Goal: Task Accomplishment & Management: Manage account settings

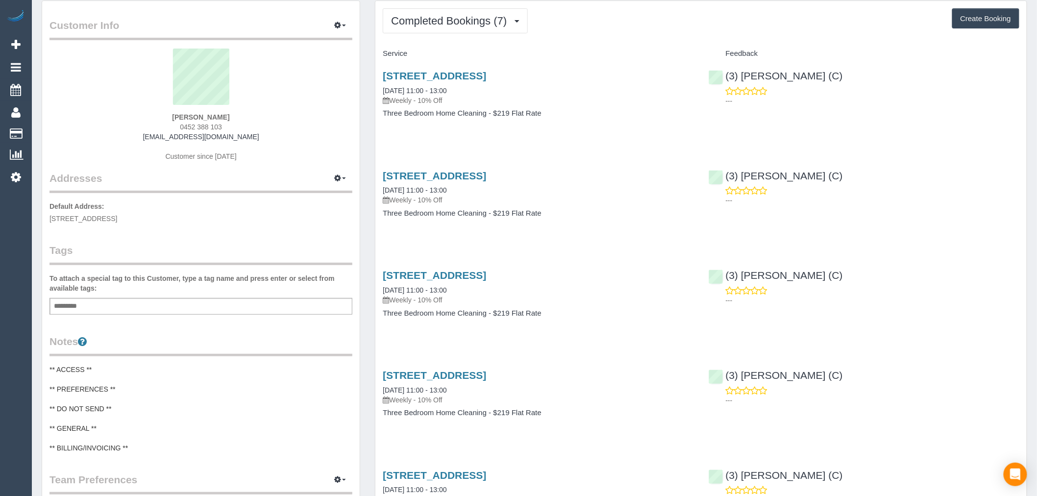
scroll to position [54, 0]
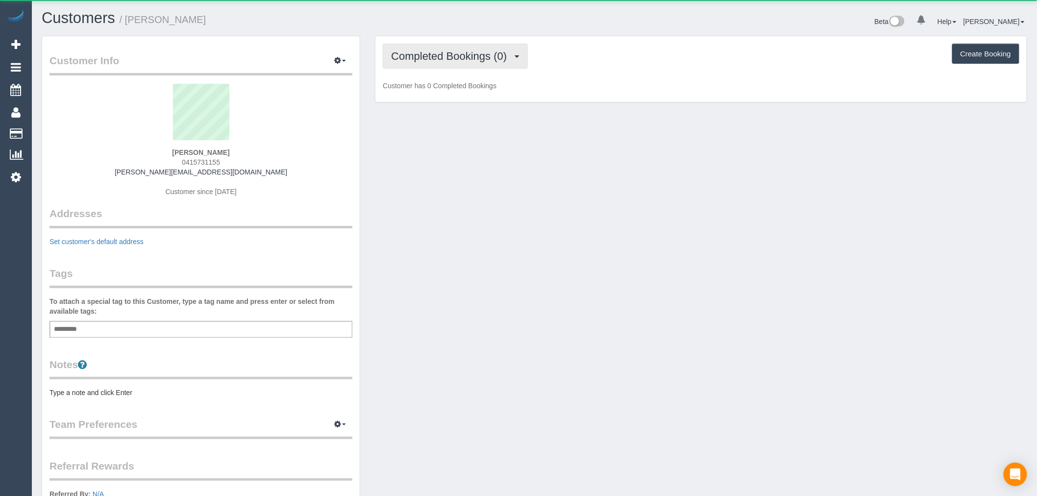
click at [472, 65] on button "Completed Bookings (0)" at bounding box center [455, 56] width 145 height 25
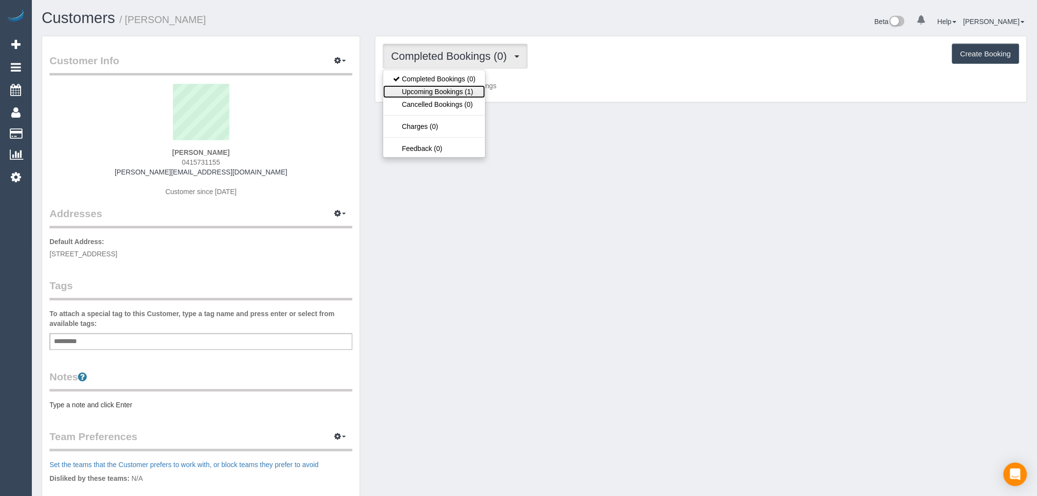
click at [474, 97] on link "Upcoming Bookings (1)" at bounding box center [434, 91] width 102 height 13
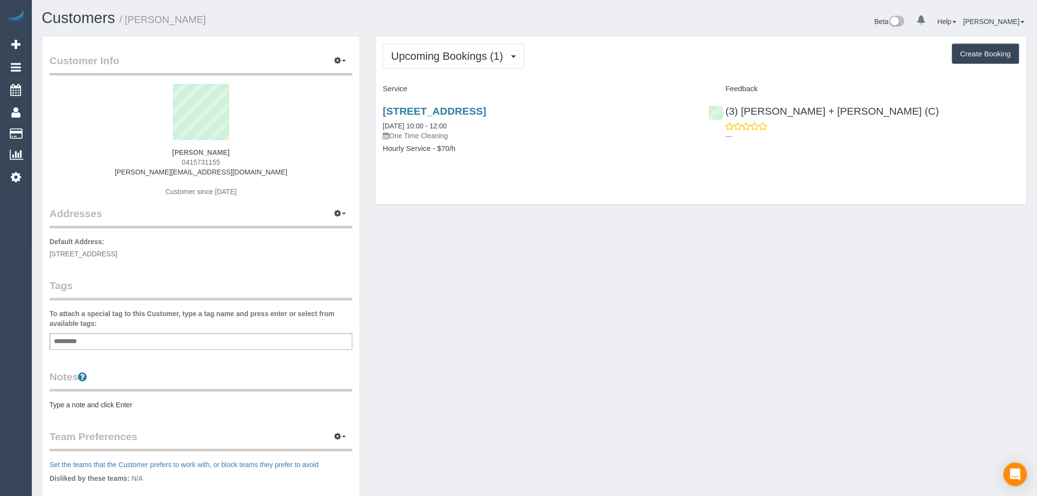
click at [505, 98] on div "13 Allara Ave, Maribyrnong, VIC 3032 04/09/2025 10:00 - 12:00 One Time Cleaning…" at bounding box center [537, 134] width 325 height 75
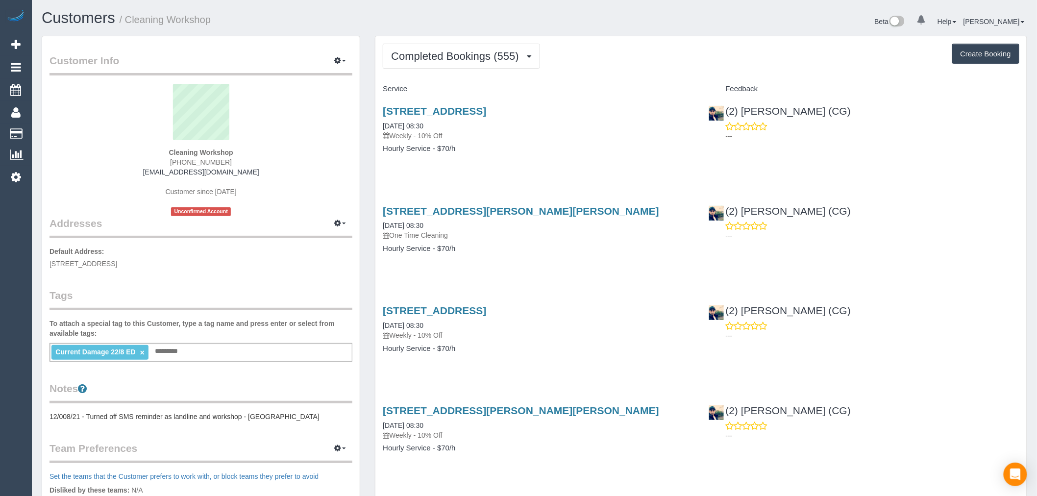
scroll to position [2643, 1037]
click at [506, 52] on span "Completed Bookings (555)" at bounding box center [457, 56] width 132 height 12
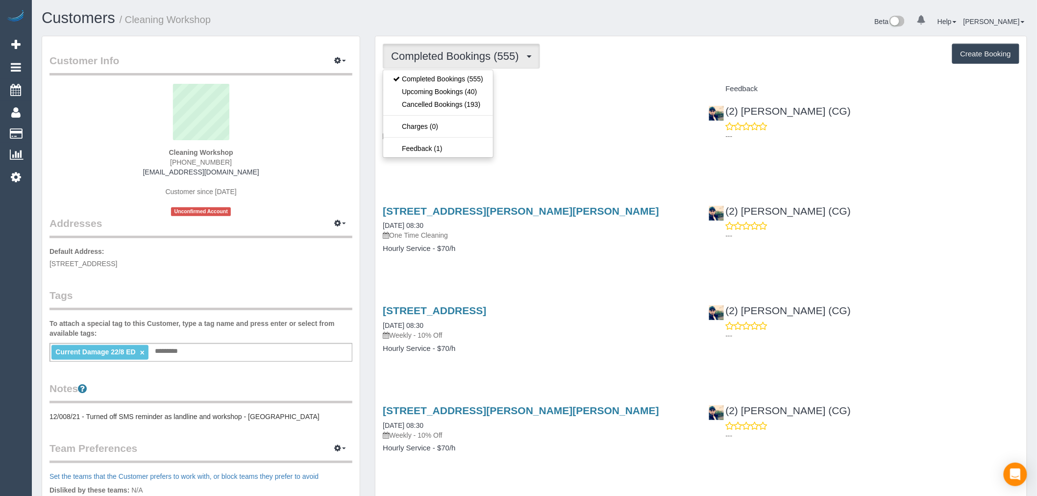
click at [555, 84] on div "Service" at bounding box center [537, 89] width 325 height 17
click at [516, 51] on span "Completed Bookings (555)" at bounding box center [457, 56] width 132 height 12
click at [488, 90] on link "Upcoming Bookings (40)" at bounding box center [438, 91] width 110 height 13
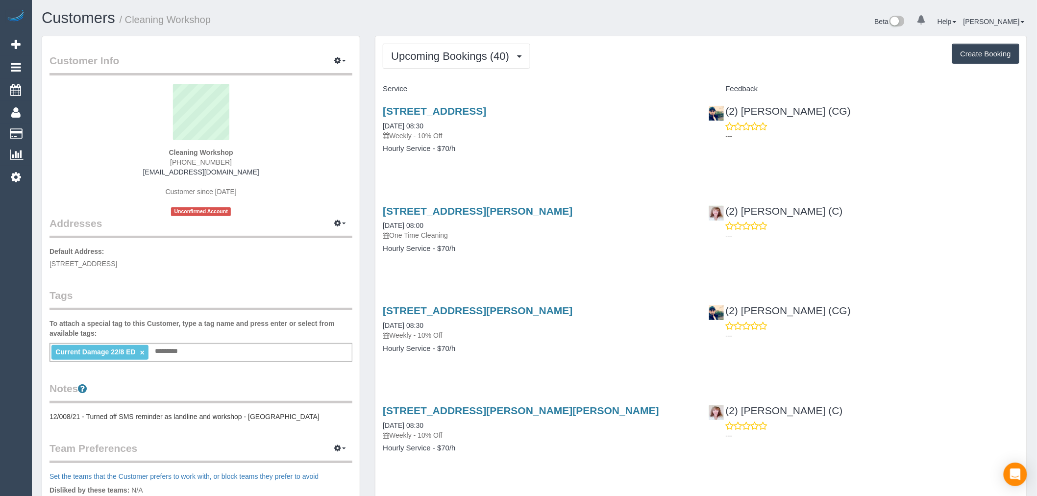
scroll to position [2789, 1037]
drag, startPoint x: 463, startPoint y: 57, endPoint x: 468, endPoint y: 63, distance: 7.3
click at [467, 60] on span "Upcoming Bookings (40)" at bounding box center [452, 56] width 123 height 12
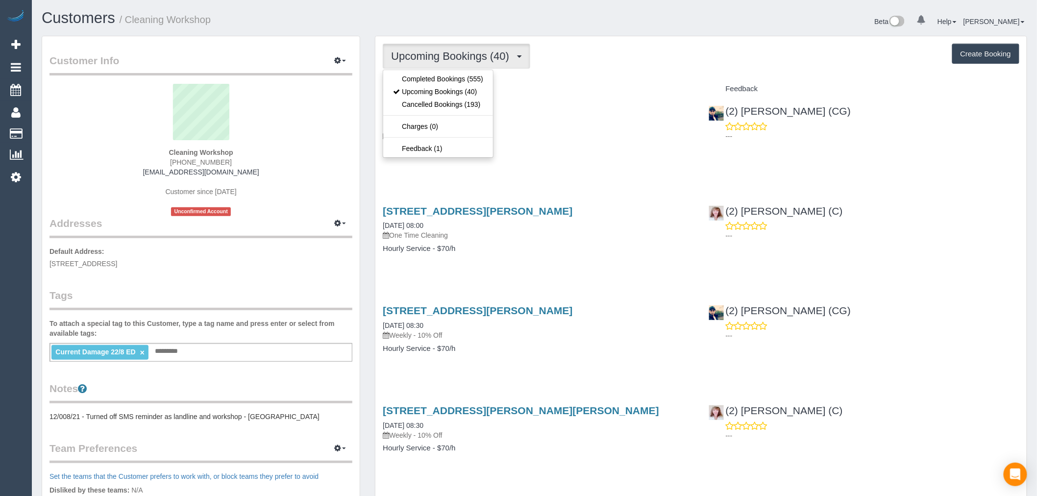
click at [502, 55] on span "Upcoming Bookings (40)" at bounding box center [452, 56] width 123 height 12
click at [492, 76] on link "Completed Bookings (555)" at bounding box center [438, 78] width 110 height 13
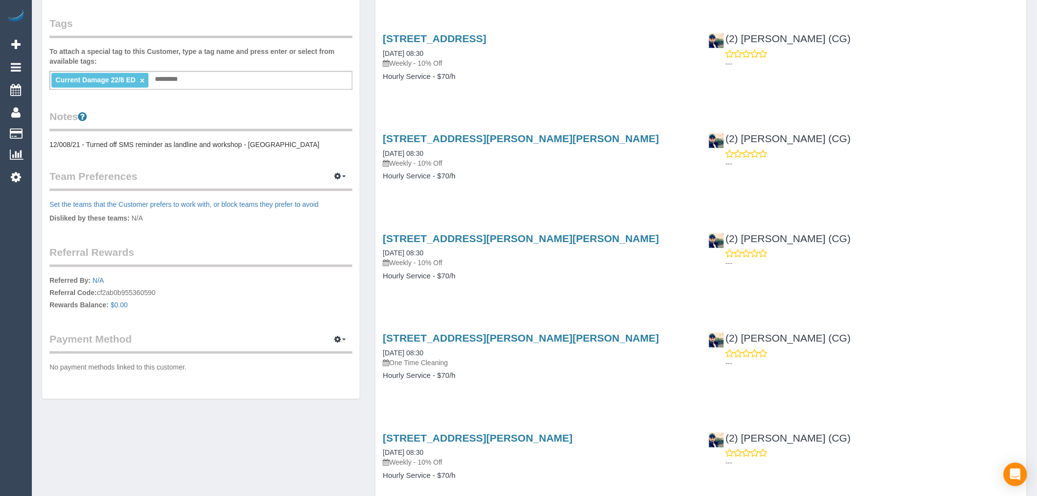
scroll to position [326, 0]
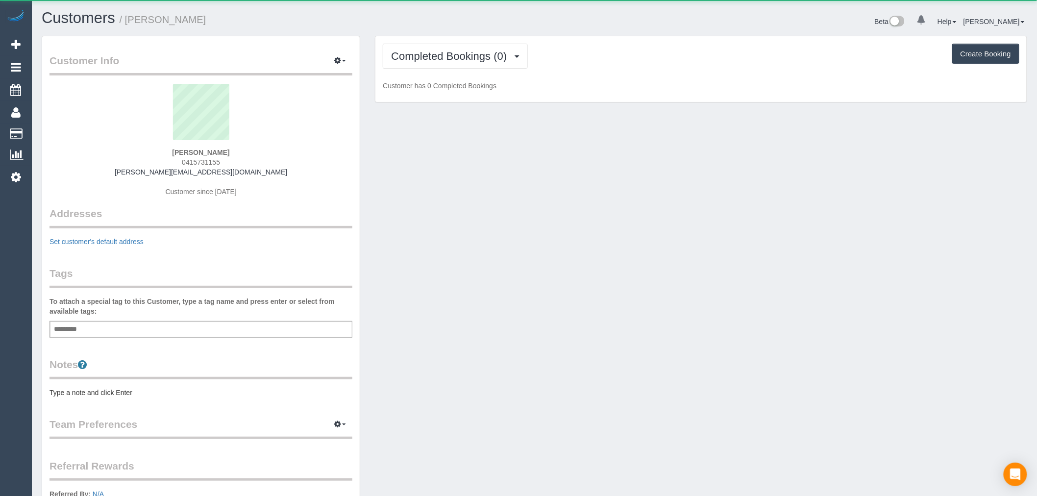
click at [428, 60] on span "Completed Bookings (0)" at bounding box center [451, 56] width 121 height 12
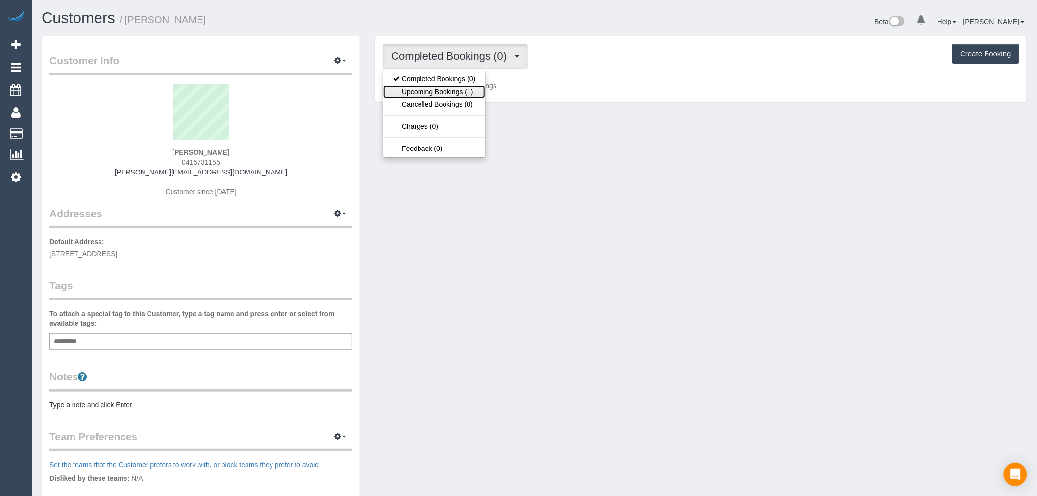
click at [449, 96] on link "Upcoming Bookings (1)" at bounding box center [434, 91] width 102 height 13
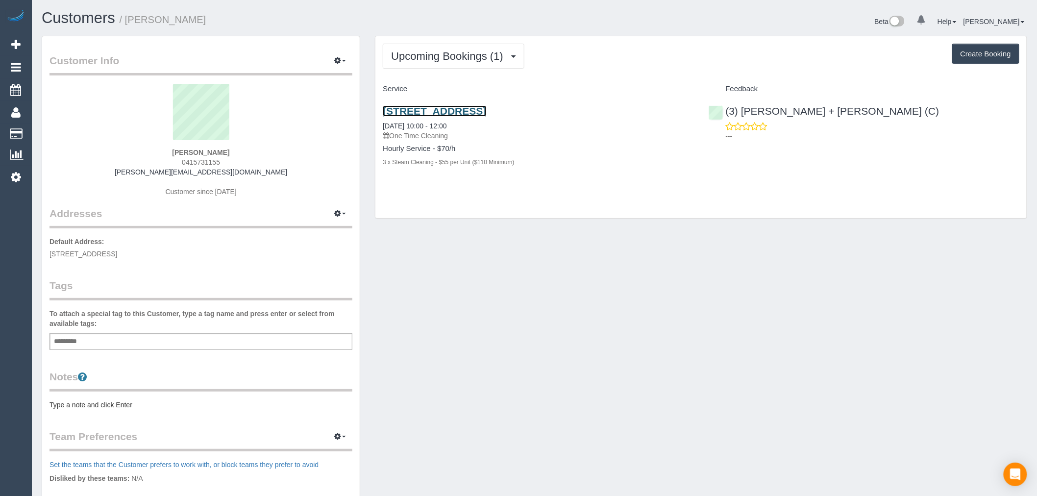
click at [486, 106] on link "13 Allara Ave, Maribyrnong, VIC 3032" at bounding box center [434, 110] width 103 height 11
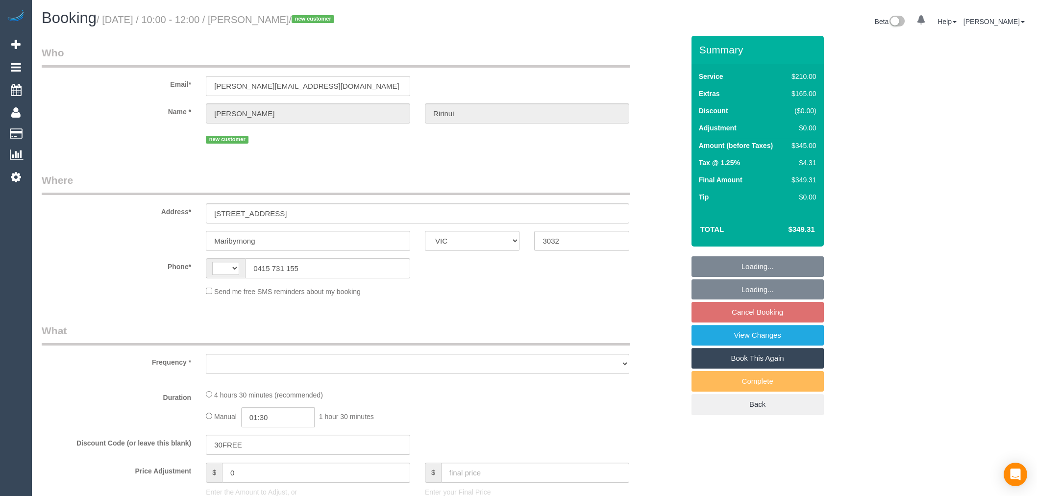
select select "VIC"
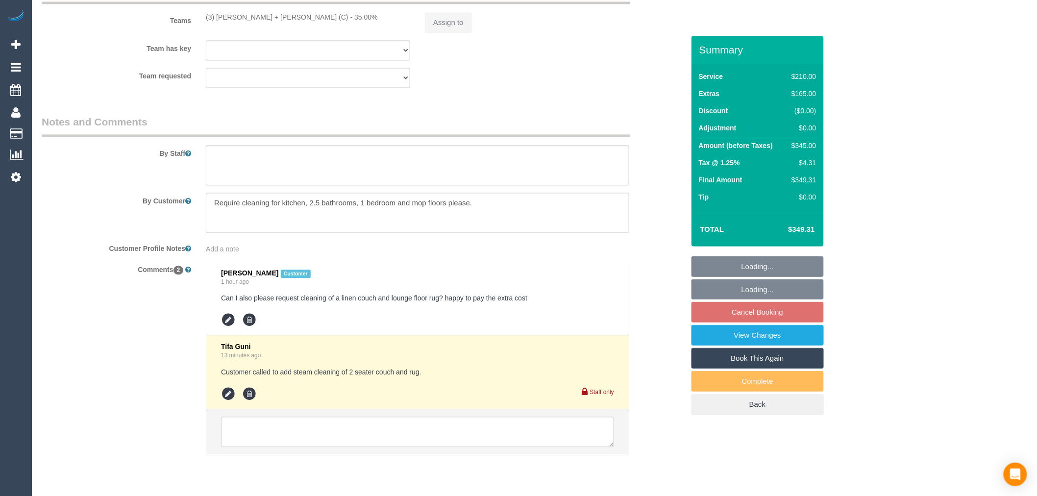
select select "string:stripe-pm_1S2OtN2GScqysDRVzzDCLIt9"
select select "180"
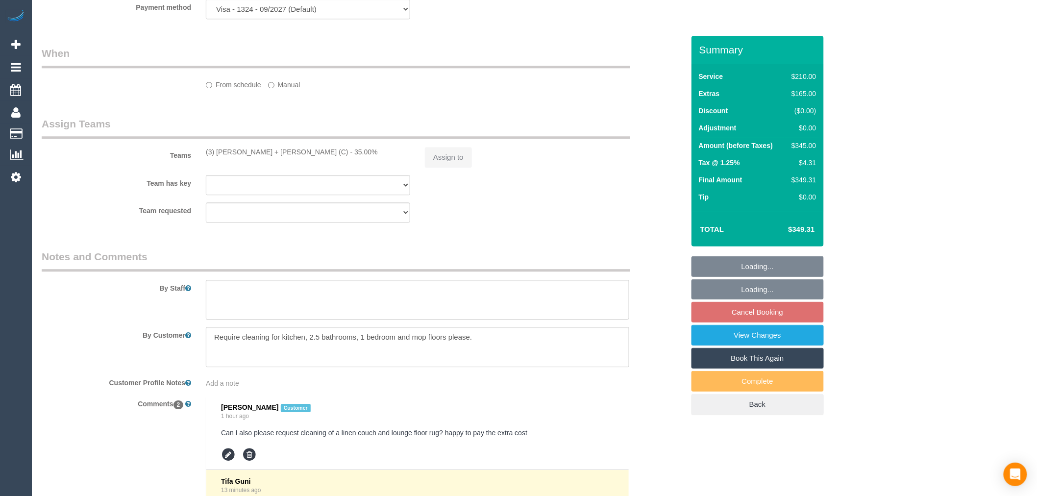
select select "string:AU"
select select "object:749"
select select "spot1"
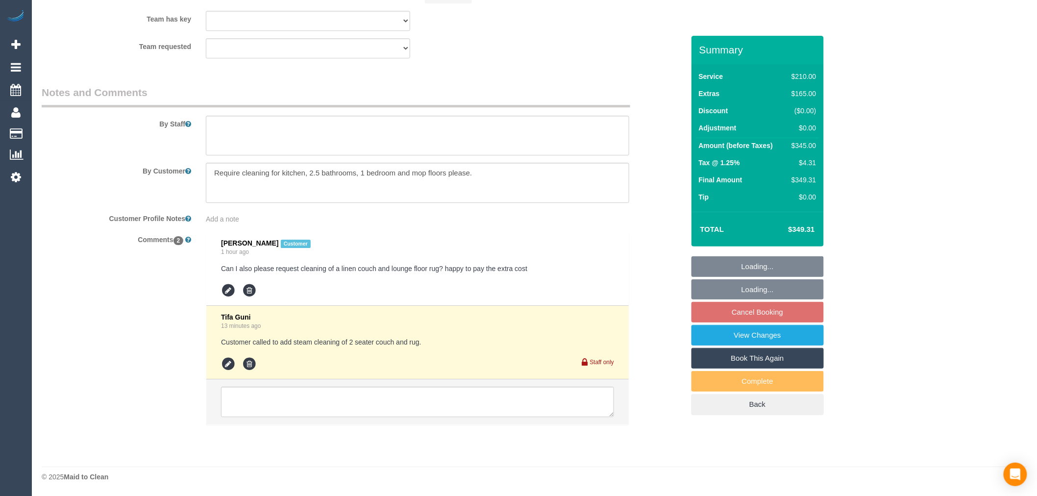
select select "number:29"
select select "number:14"
select select "number:19"
select select "number:22"
select select "number:13"
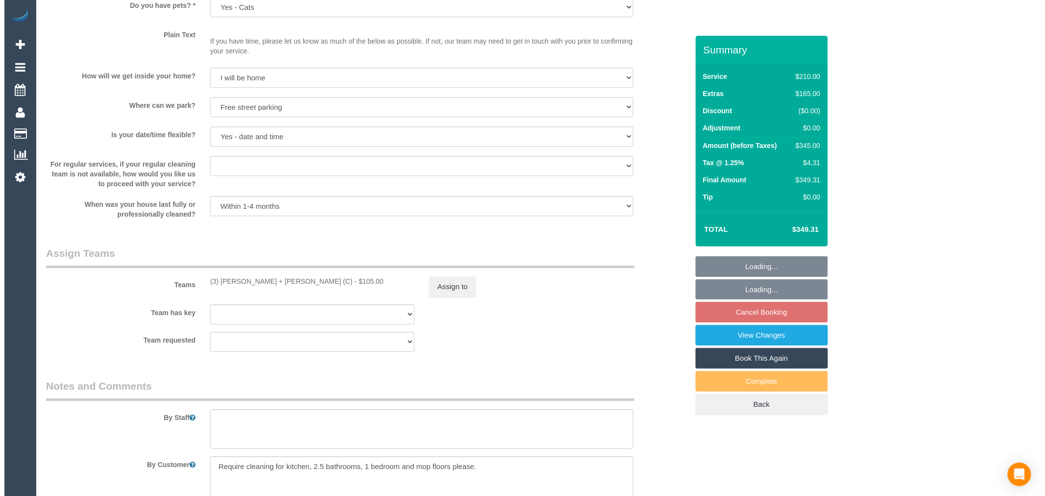
scroll to position [1506, 0]
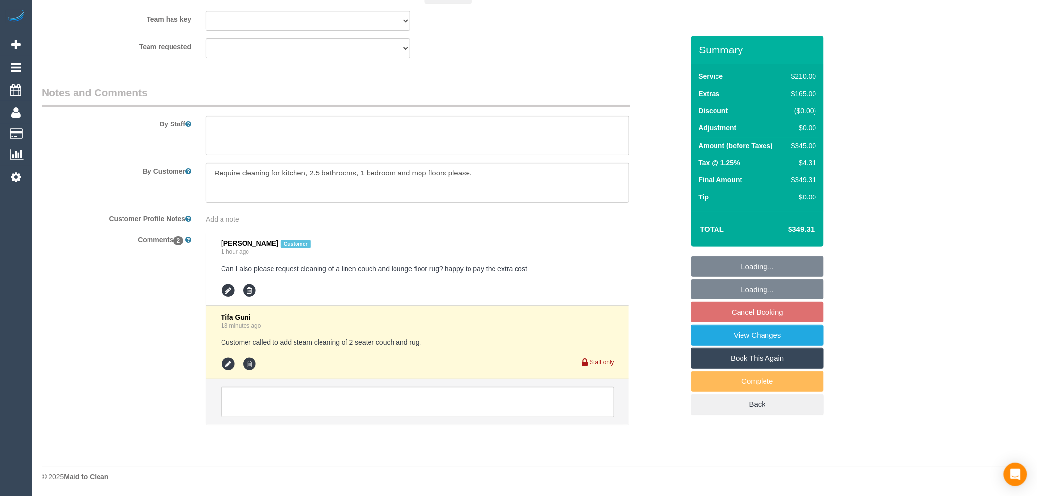
select select "object:1578"
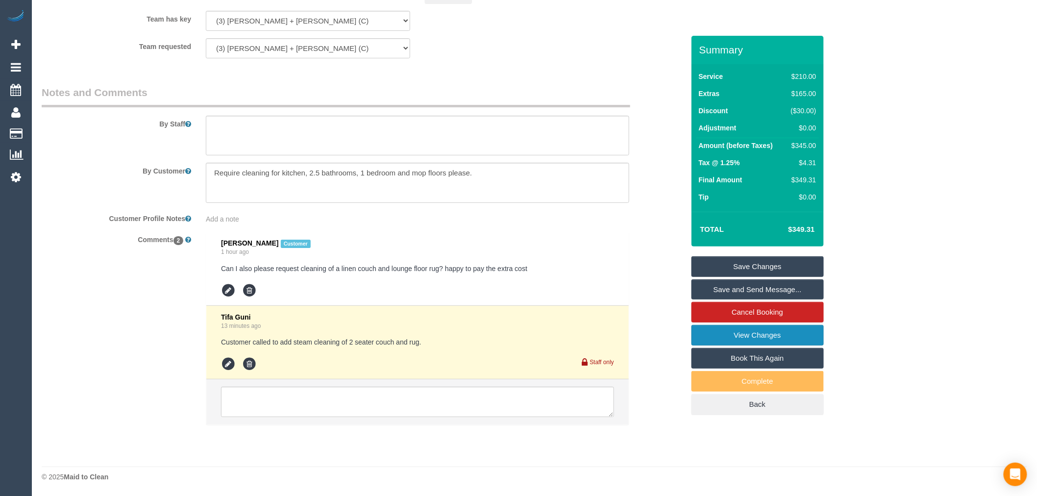
click at [733, 332] on link "View Changes" at bounding box center [757, 335] width 132 height 21
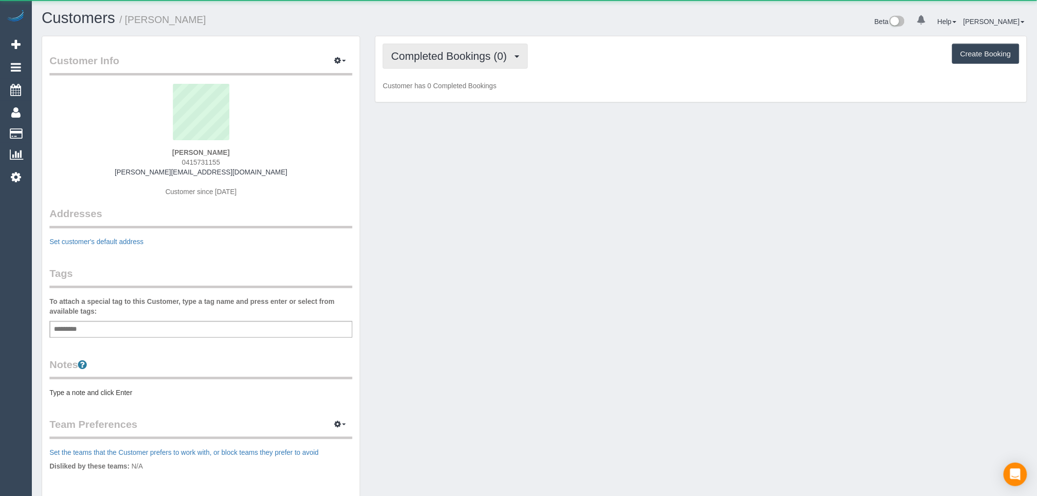
click at [444, 61] on button "Completed Bookings (0)" at bounding box center [455, 56] width 145 height 25
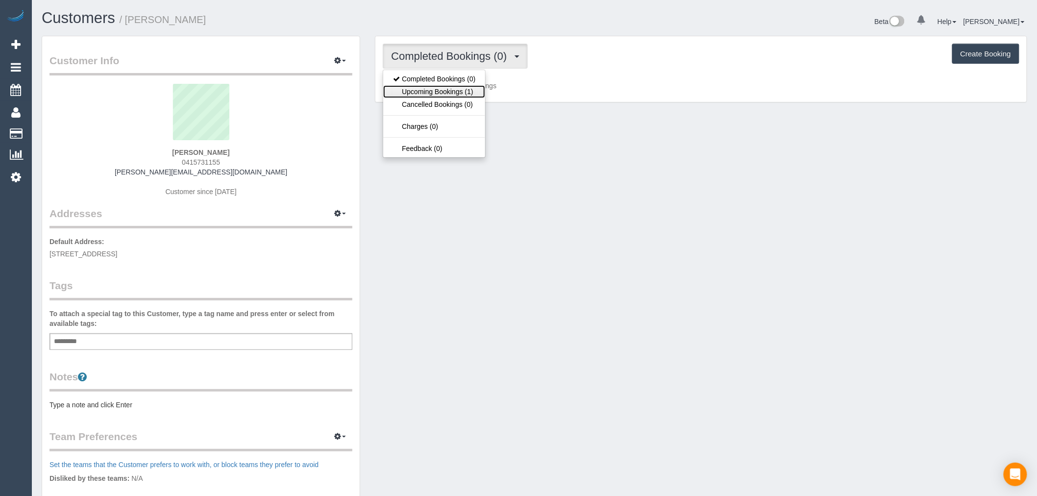
click at [457, 94] on link "Upcoming Bookings (1)" at bounding box center [434, 91] width 102 height 13
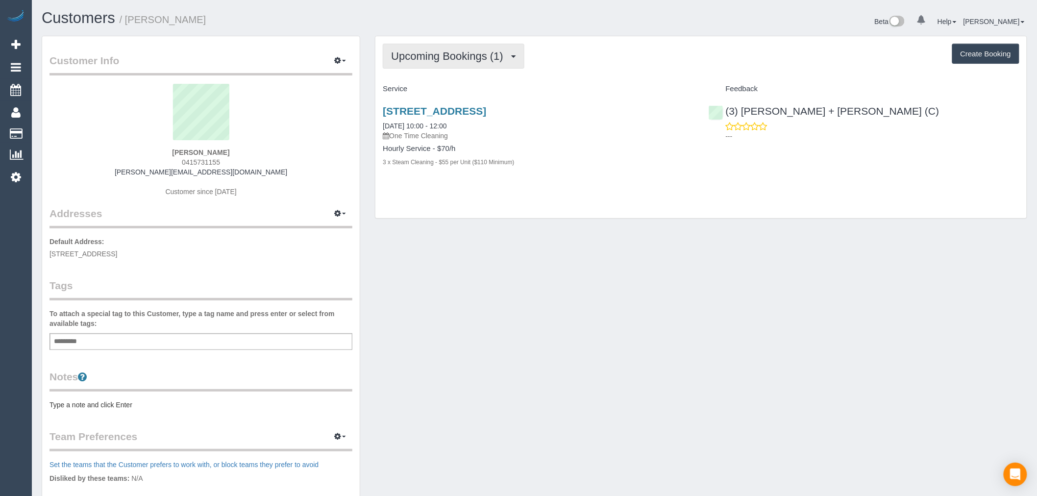
click at [472, 68] on button "Upcoming Bookings (1)" at bounding box center [454, 56] width 142 height 25
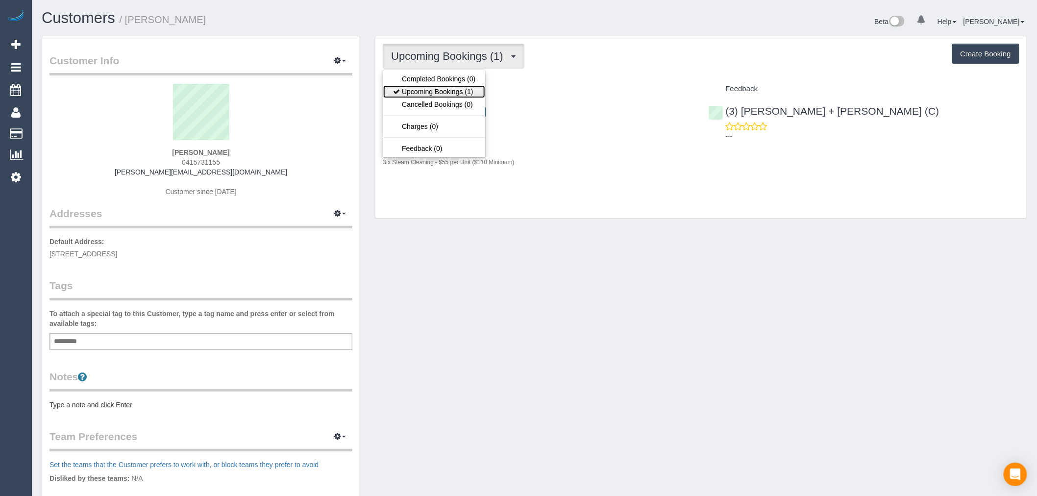
click at [478, 94] on link "Upcoming Bookings (1)" at bounding box center [434, 91] width 102 height 13
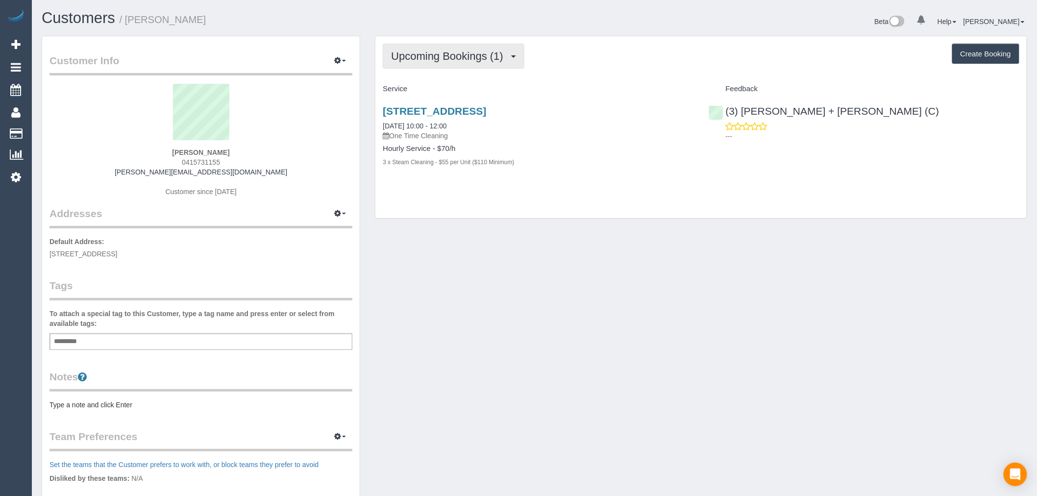
click at [491, 54] on span "Upcoming Bookings (1)" at bounding box center [449, 56] width 117 height 12
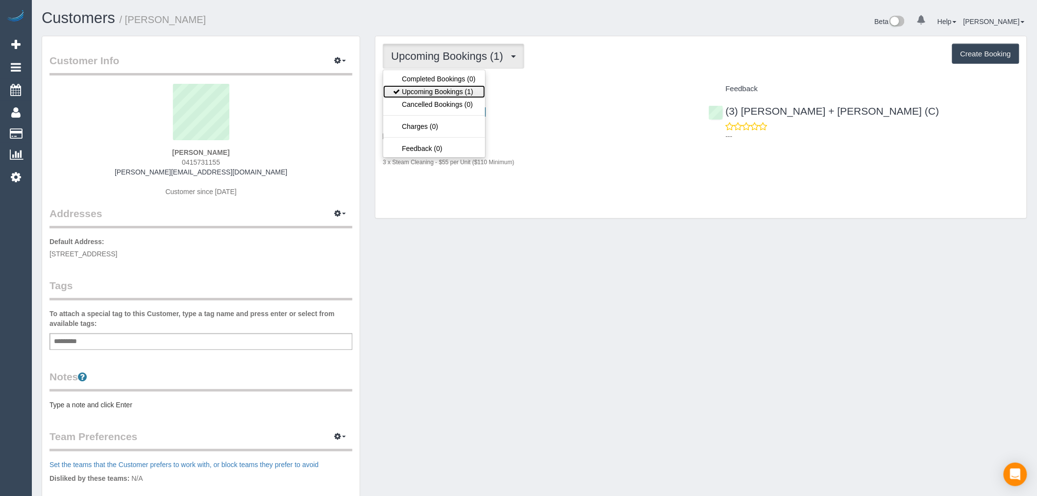
click at [478, 86] on link "Upcoming Bookings (1)" at bounding box center [434, 91] width 102 height 13
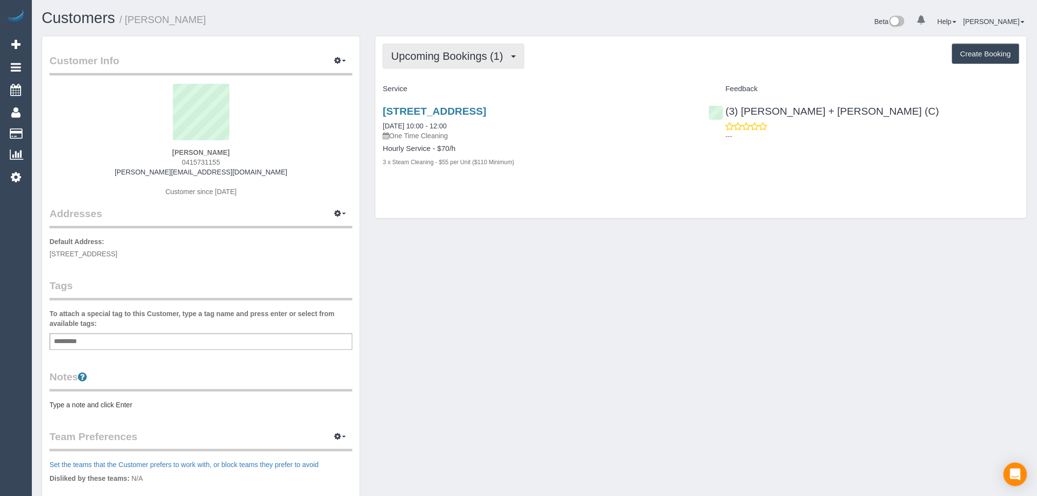
click at [491, 48] on button "Upcoming Bookings (1)" at bounding box center [454, 56] width 142 height 25
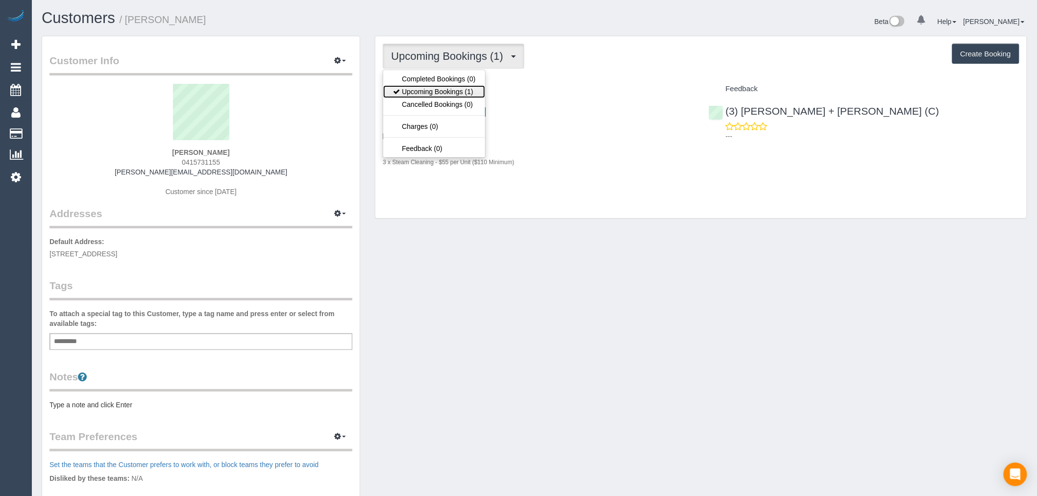
click at [476, 87] on link "Upcoming Bookings (1)" at bounding box center [434, 91] width 102 height 13
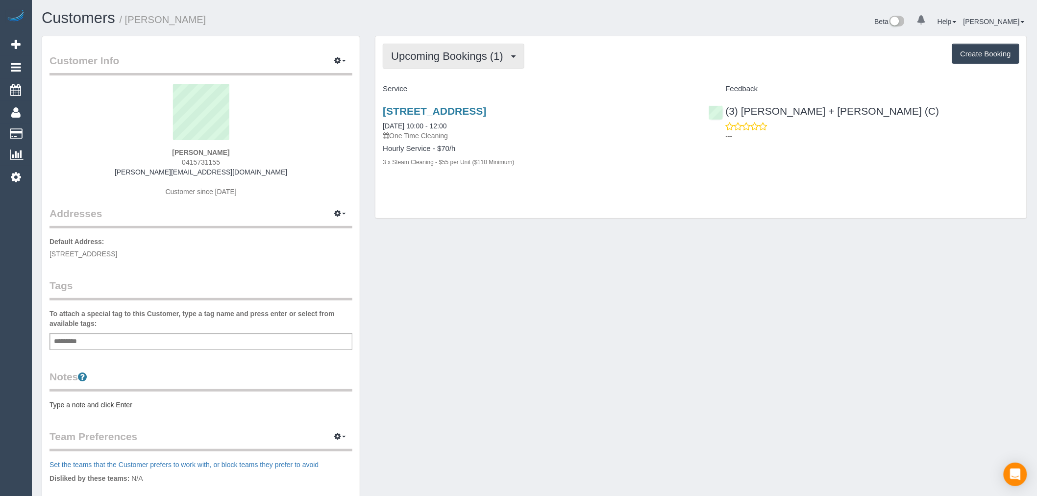
click at [439, 51] on span "Upcoming Bookings (1)" at bounding box center [449, 56] width 117 height 12
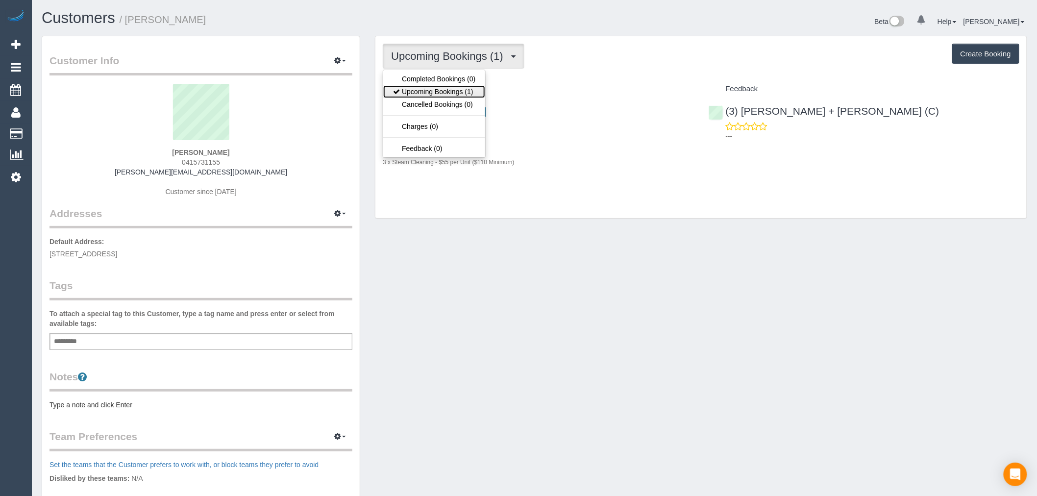
click at [455, 90] on link "Upcoming Bookings (1)" at bounding box center [434, 91] width 102 height 13
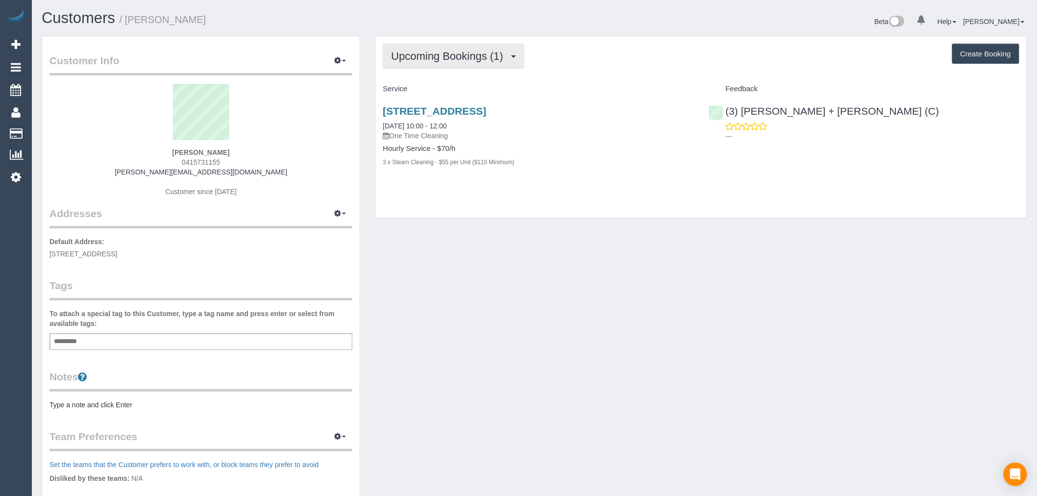
click at [483, 54] on span "Upcoming Bookings (1)" at bounding box center [449, 56] width 117 height 12
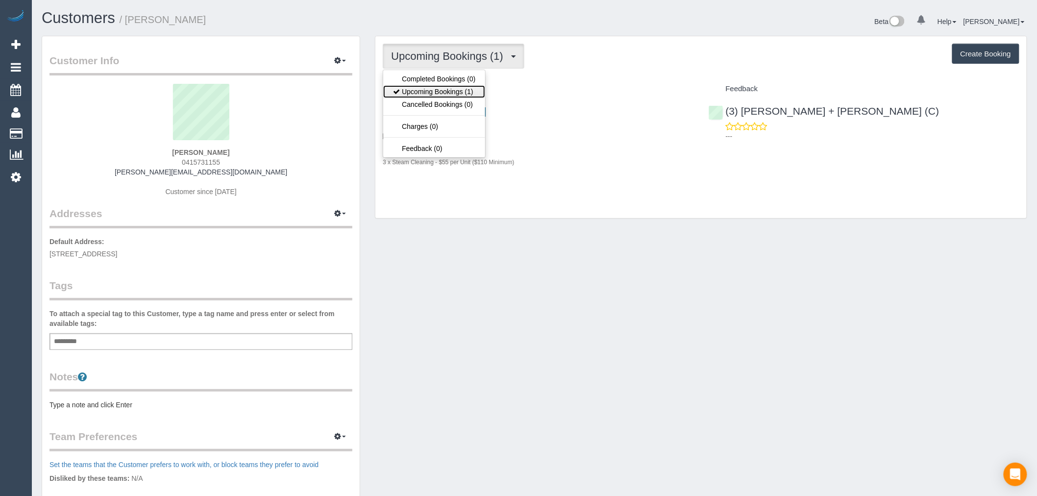
click at [476, 95] on link "Upcoming Bookings (1)" at bounding box center [434, 91] width 102 height 13
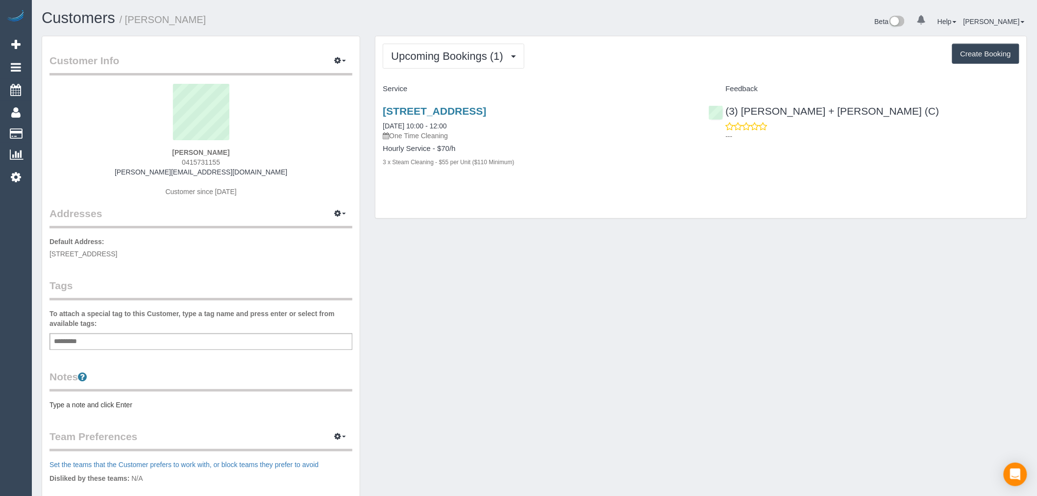
click at [505, 77] on div "Upcoming Bookings (1) Completed Bookings (0) Upcoming Bookings (1) Cancelled Bo…" at bounding box center [700, 127] width 651 height 182
click at [504, 70] on div "Upcoming Bookings (1) Completed Bookings (0) Upcoming Bookings (1) Cancelled Bo…" at bounding box center [700, 127] width 651 height 182
click at [501, 61] on span "Upcoming Bookings (1)" at bounding box center [449, 56] width 117 height 12
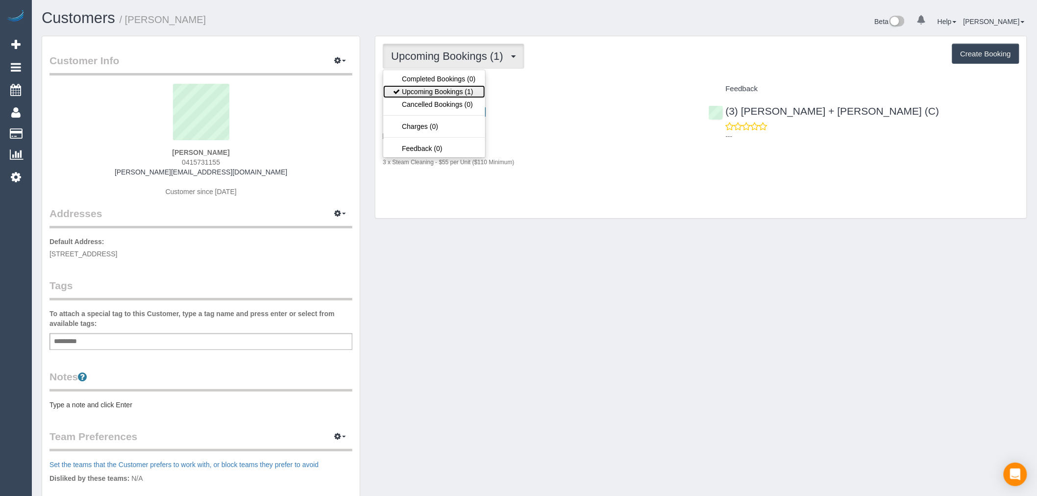
click at [476, 86] on link "Upcoming Bookings (1)" at bounding box center [434, 91] width 102 height 13
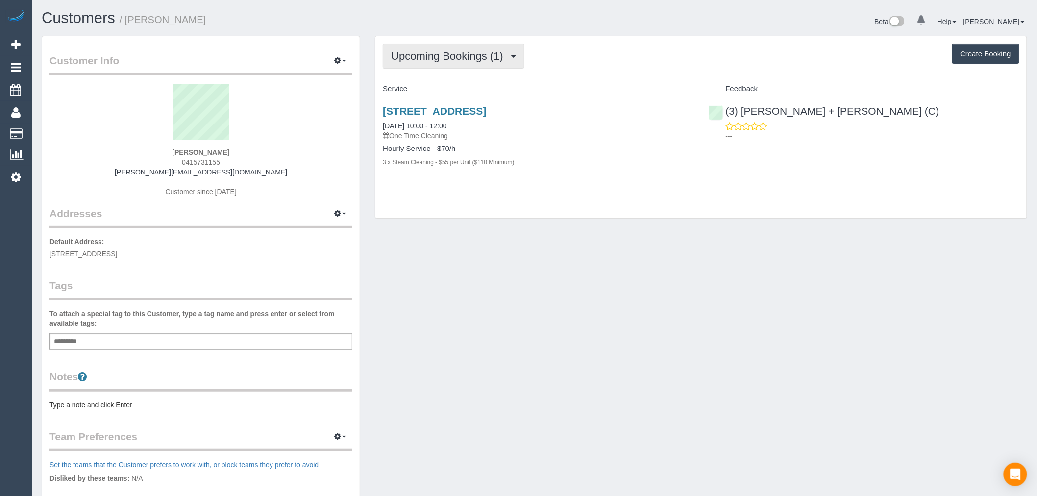
click at [493, 64] on button "Upcoming Bookings (1)" at bounding box center [454, 56] width 142 height 25
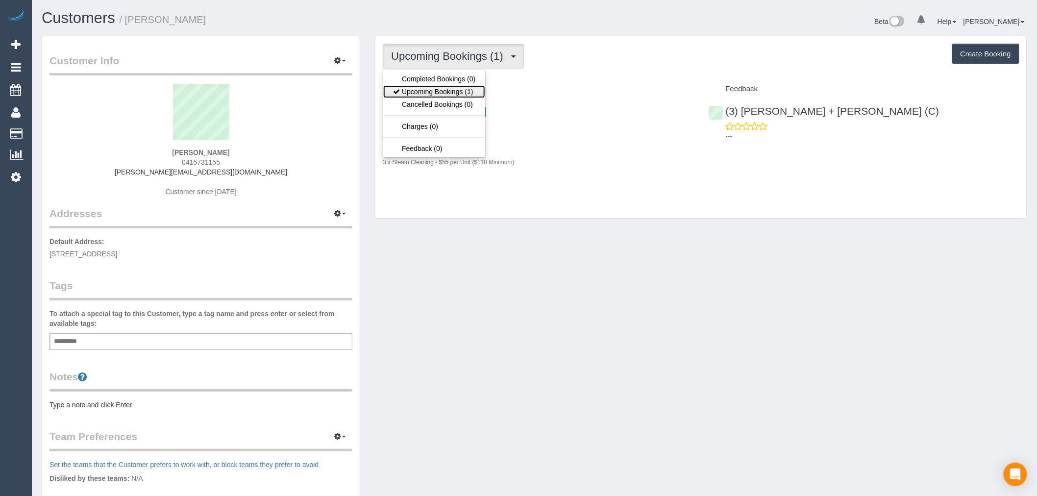
click at [461, 89] on link "Upcoming Bookings (1)" at bounding box center [434, 91] width 102 height 13
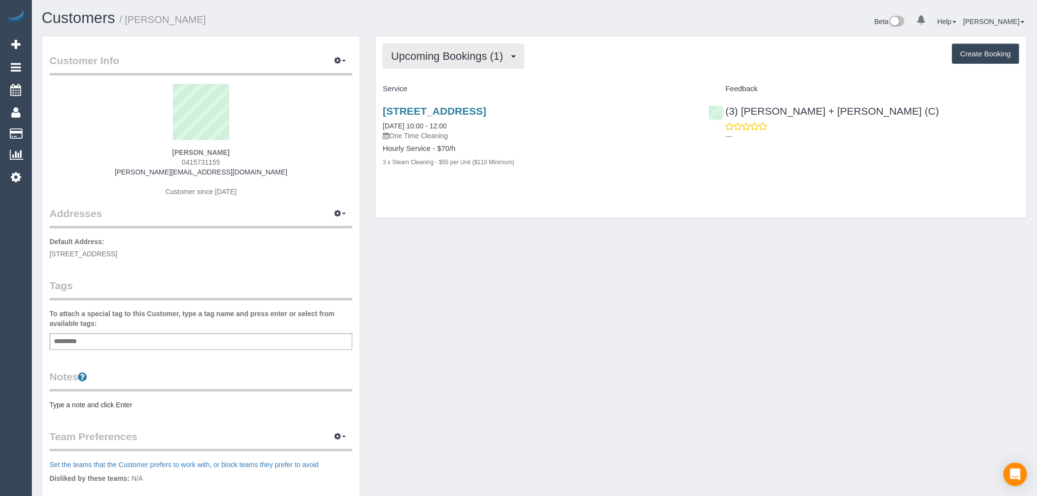
click at [453, 50] on button "Upcoming Bookings (1)" at bounding box center [454, 56] width 142 height 25
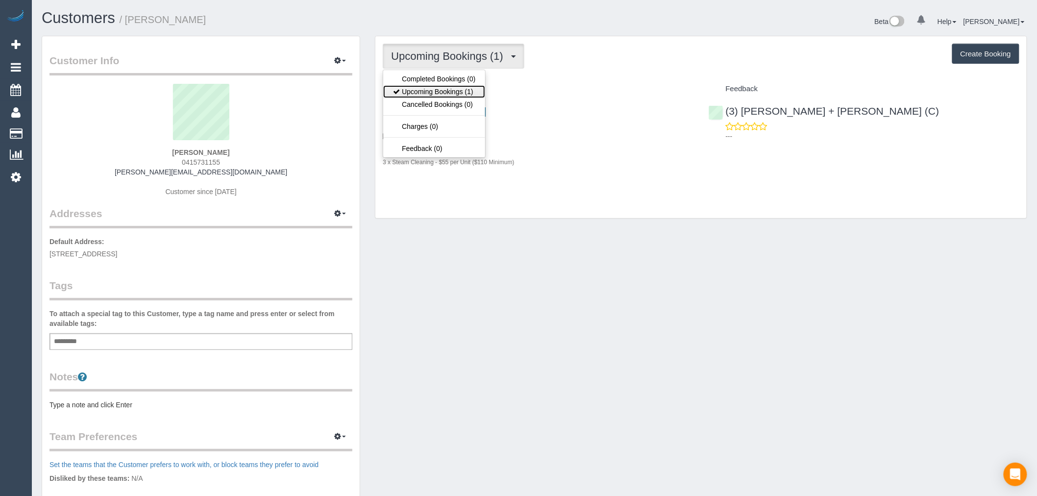
click at [459, 89] on link "Upcoming Bookings (1)" at bounding box center [434, 91] width 102 height 13
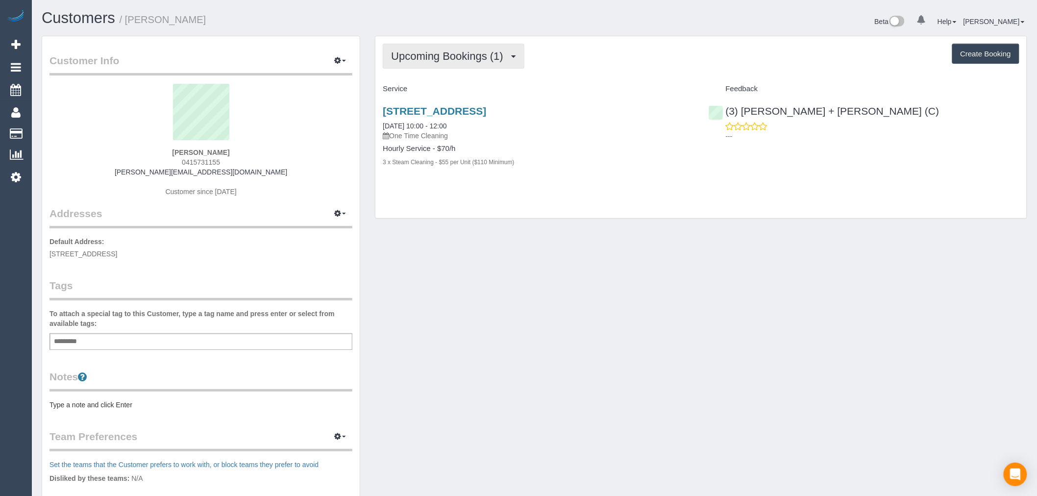
click at [501, 48] on button "Upcoming Bookings (1)" at bounding box center [454, 56] width 142 height 25
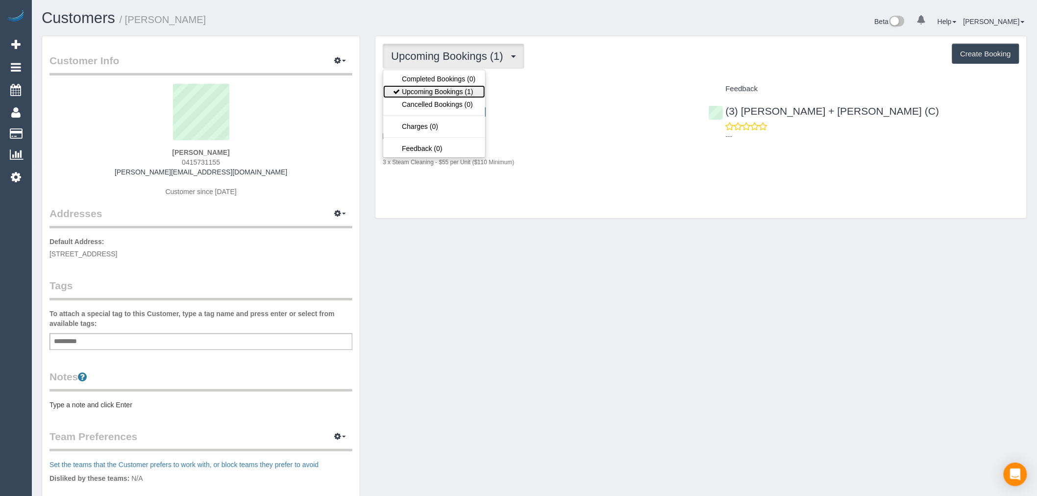
click at [463, 87] on link "Upcoming Bookings (1)" at bounding box center [434, 91] width 102 height 13
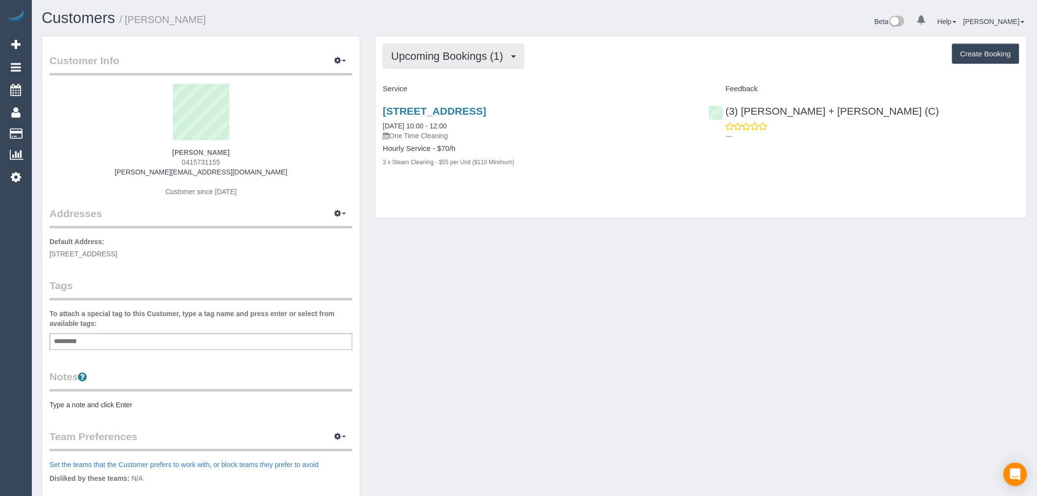
click at [454, 50] on button "Upcoming Bookings (1)" at bounding box center [454, 56] width 142 height 25
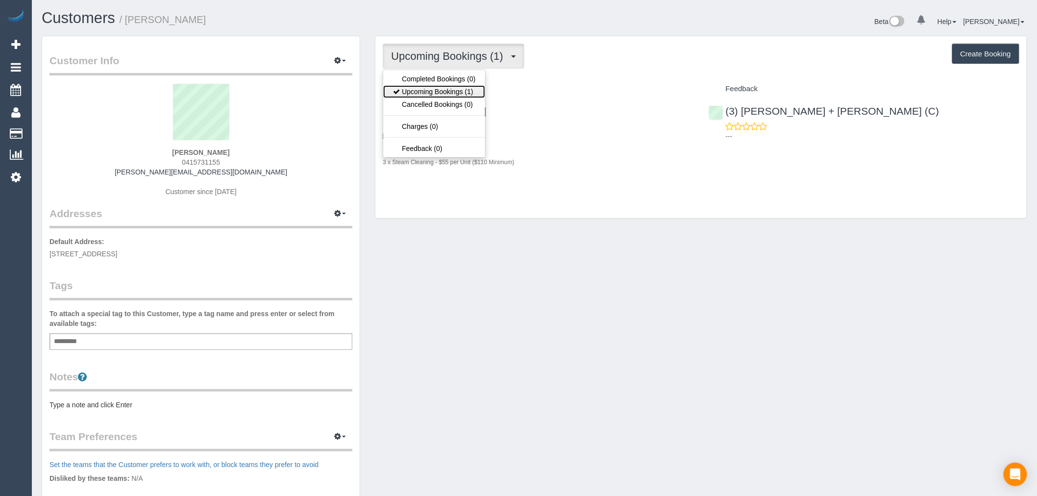
click at [453, 90] on link "Upcoming Bookings (1)" at bounding box center [434, 91] width 102 height 13
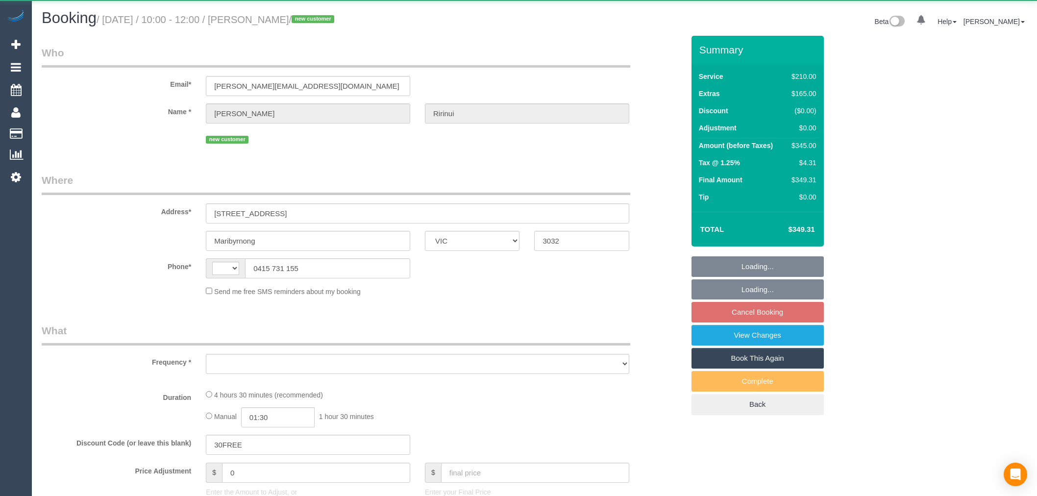
select select "VIC"
select select "object:331"
select select "string:stripe-pm_1S2OtN2GScqysDRVzzDCLIt9"
select select "180"
select select "number:29"
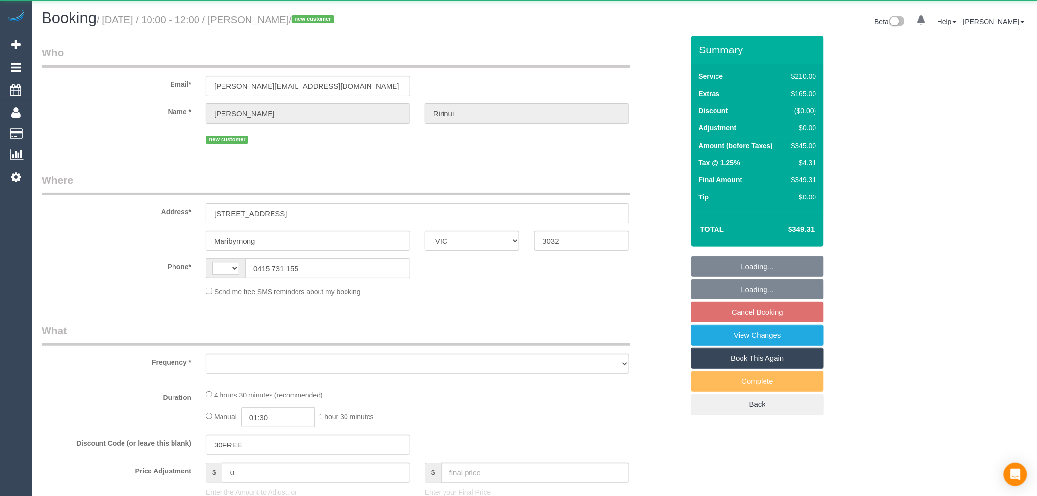
select select "number:14"
select select "number:19"
select select "number:22"
select select "number:13"
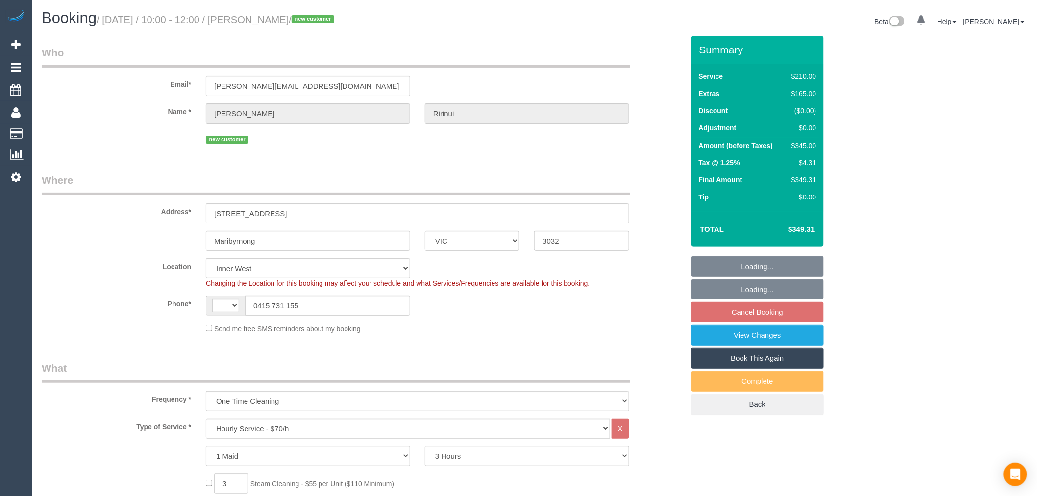
select select "object:648"
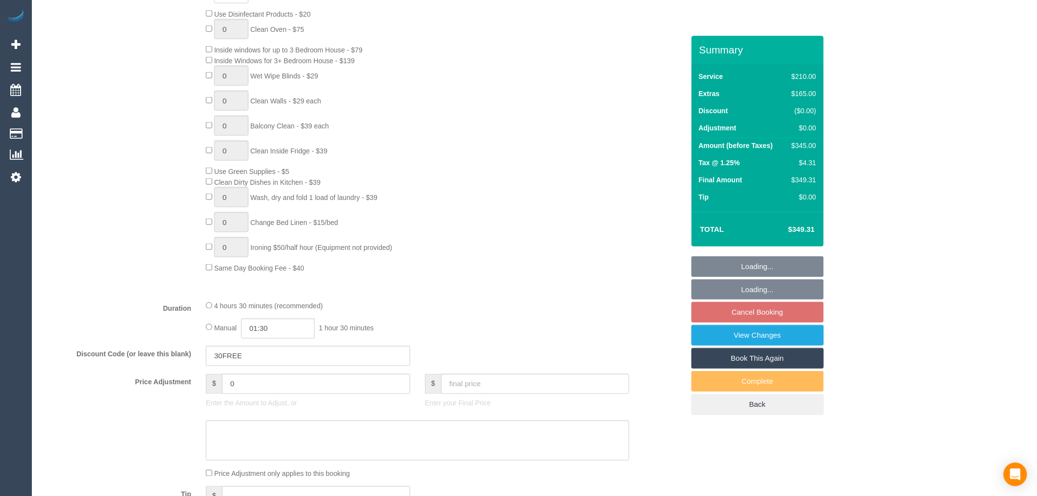
select select "string:AU"
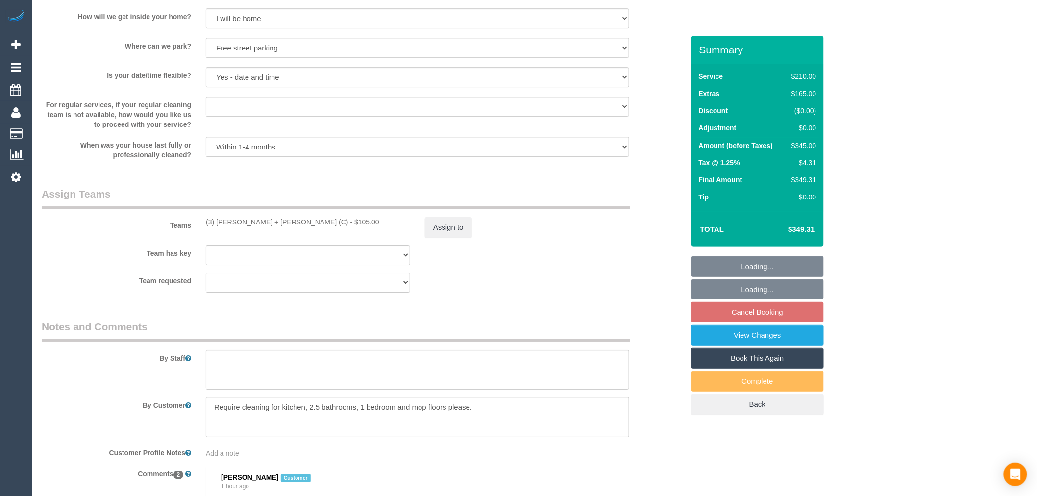
select select "spot1"
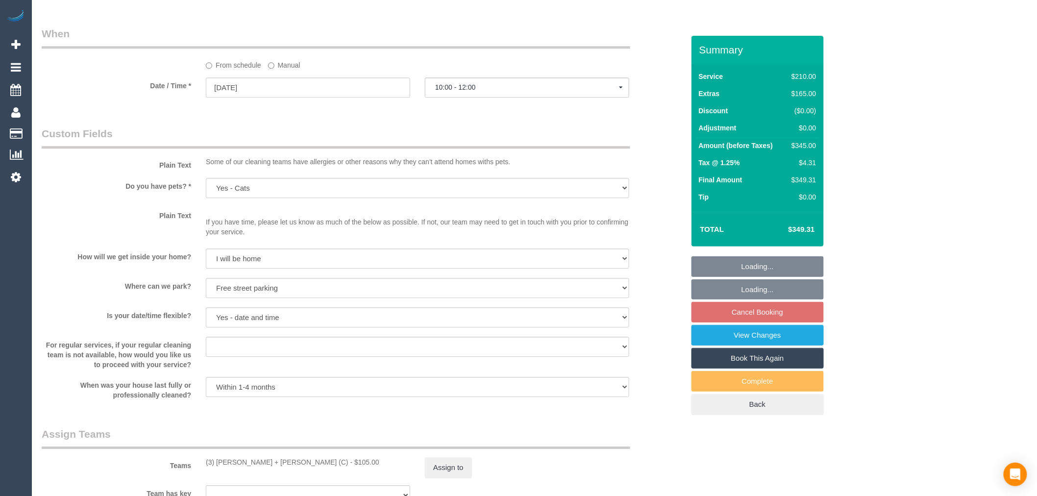
scroll to position [1016, 0]
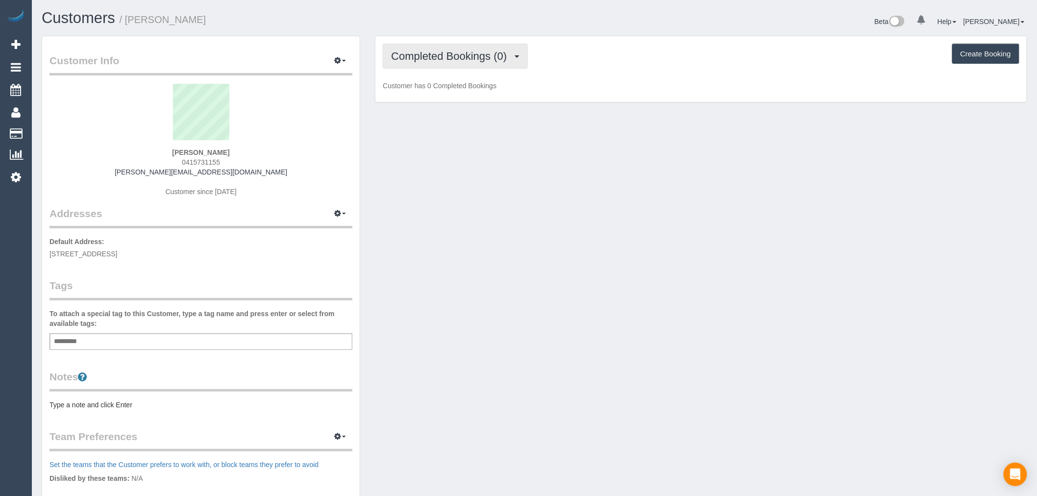
click at [449, 65] on button "Completed Bookings (0)" at bounding box center [455, 56] width 145 height 25
click at [470, 93] on link "Upcoming Bookings (1)" at bounding box center [434, 91] width 102 height 13
